Goal: Task Accomplishment & Management: Use online tool/utility

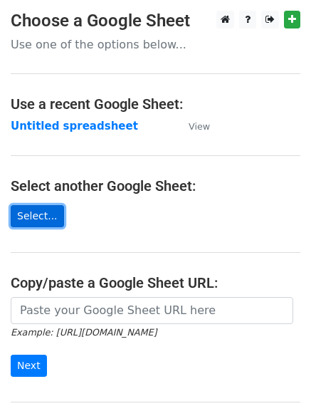
click at [43, 211] on link "Select..." at bounding box center [37, 216] width 53 height 22
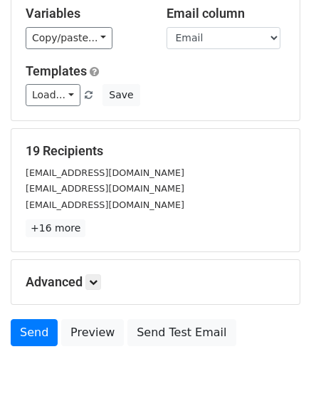
scroll to position [194, 0]
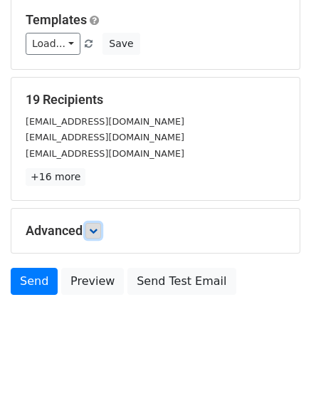
click at [91, 226] on link at bounding box center [93, 231] width 16 height 16
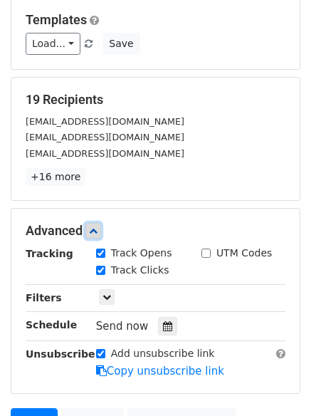
click at [97, 223] on link at bounding box center [93, 231] width 16 height 16
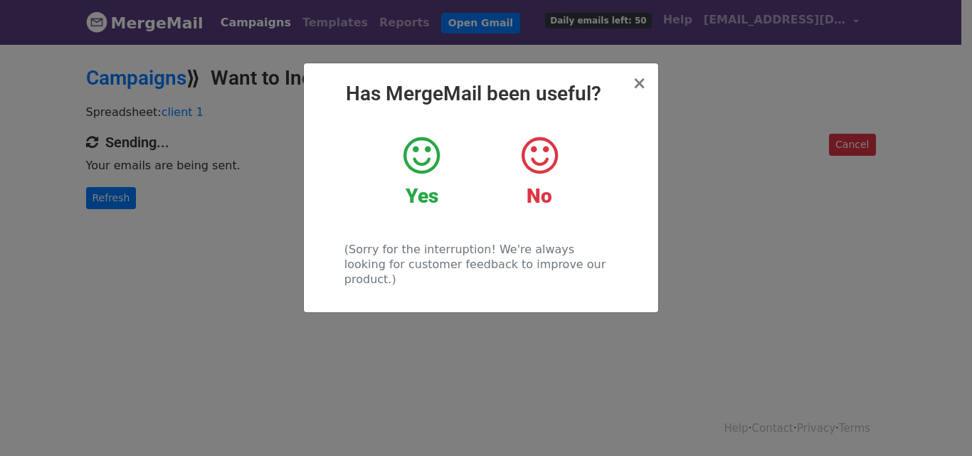
click at [428, 169] on icon at bounding box center [421, 155] width 36 height 43
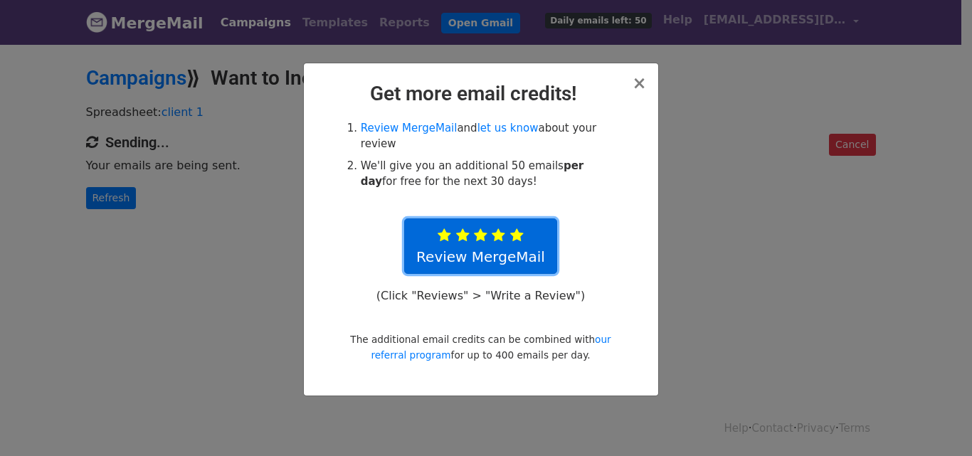
click at [520, 228] on icon at bounding box center [517, 235] width 14 height 14
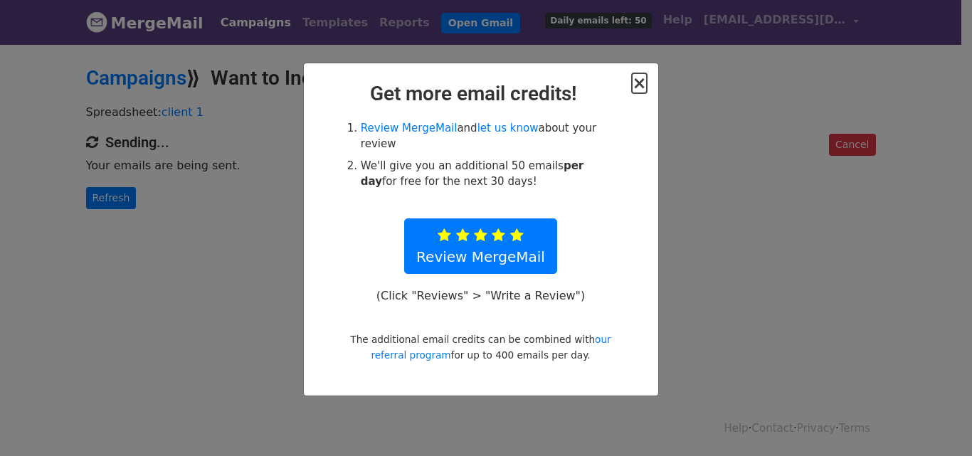
click at [641, 86] on span "×" at bounding box center [639, 83] width 14 height 20
